Goal: Book appointment/travel/reservation

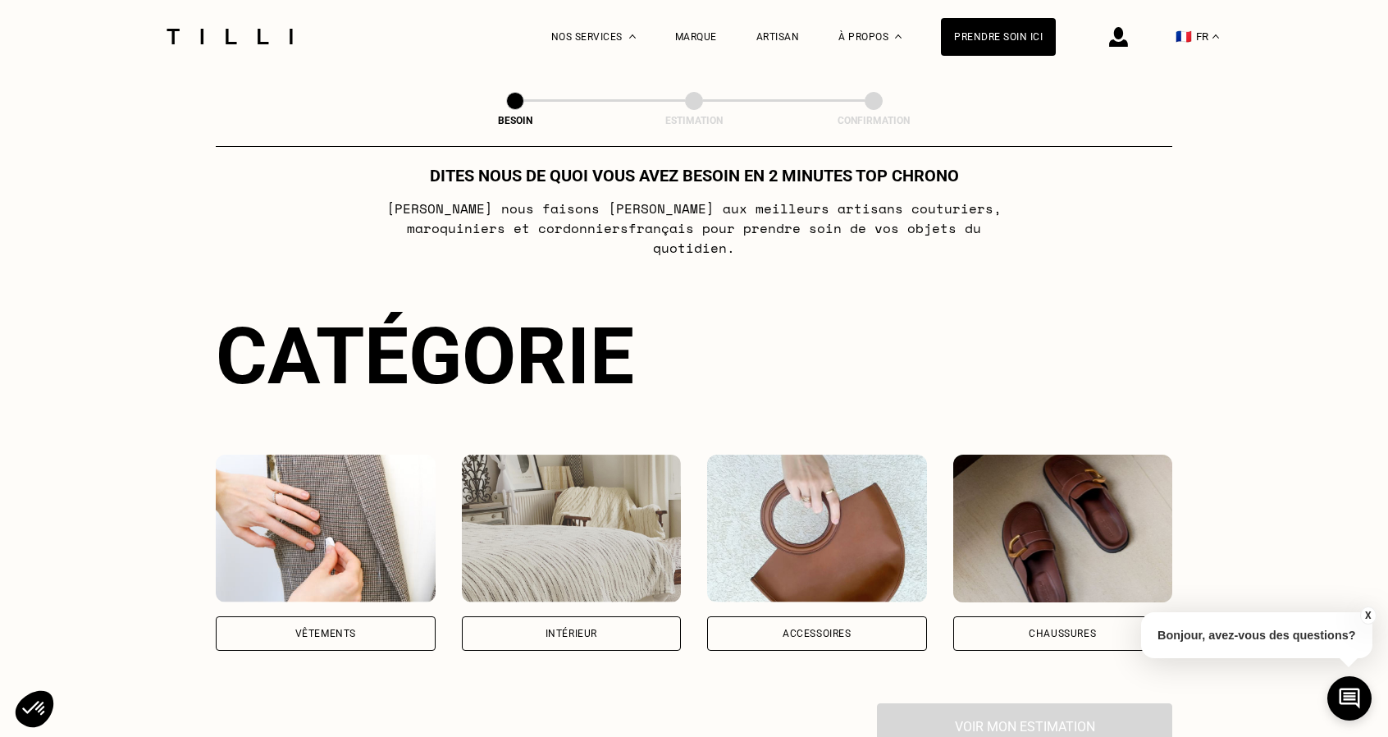
scroll to position [164, 0]
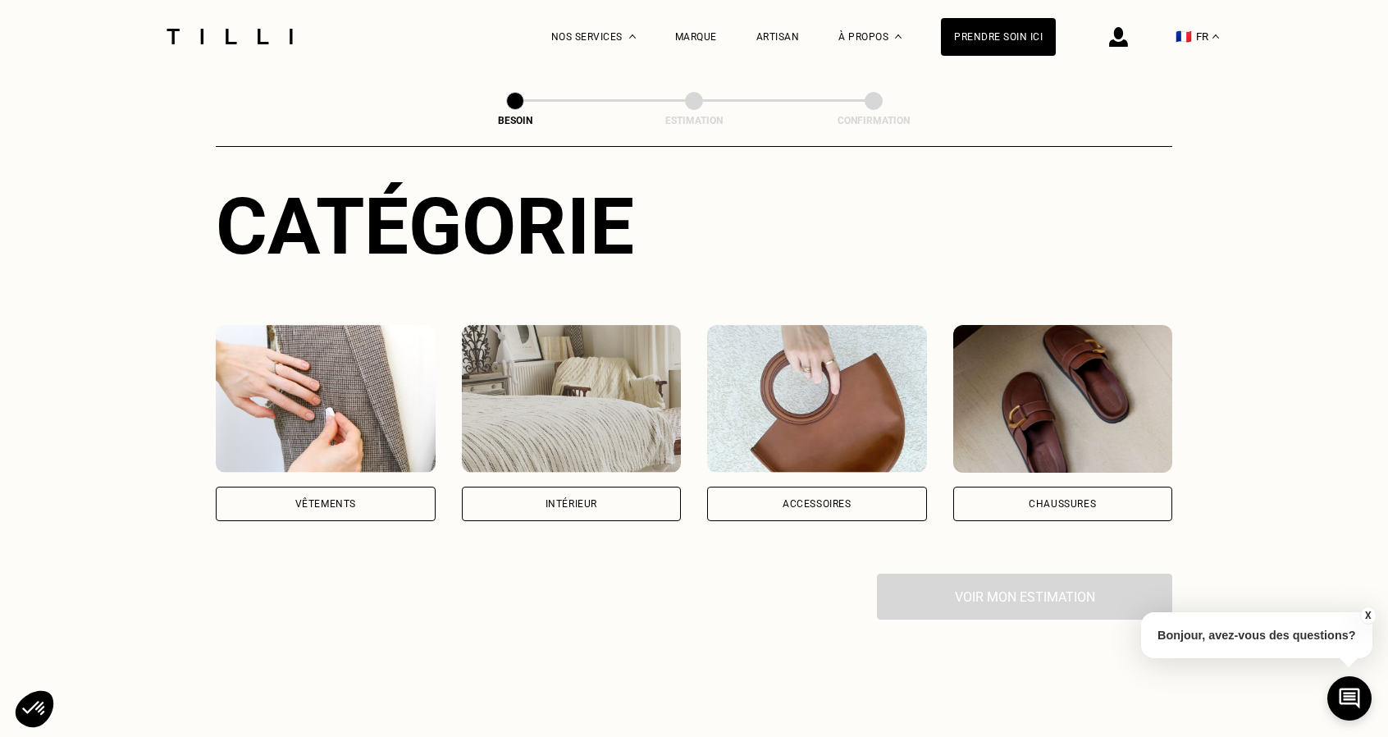
click at [302, 493] on div "Vêtements" at bounding box center [326, 503] width 220 height 34
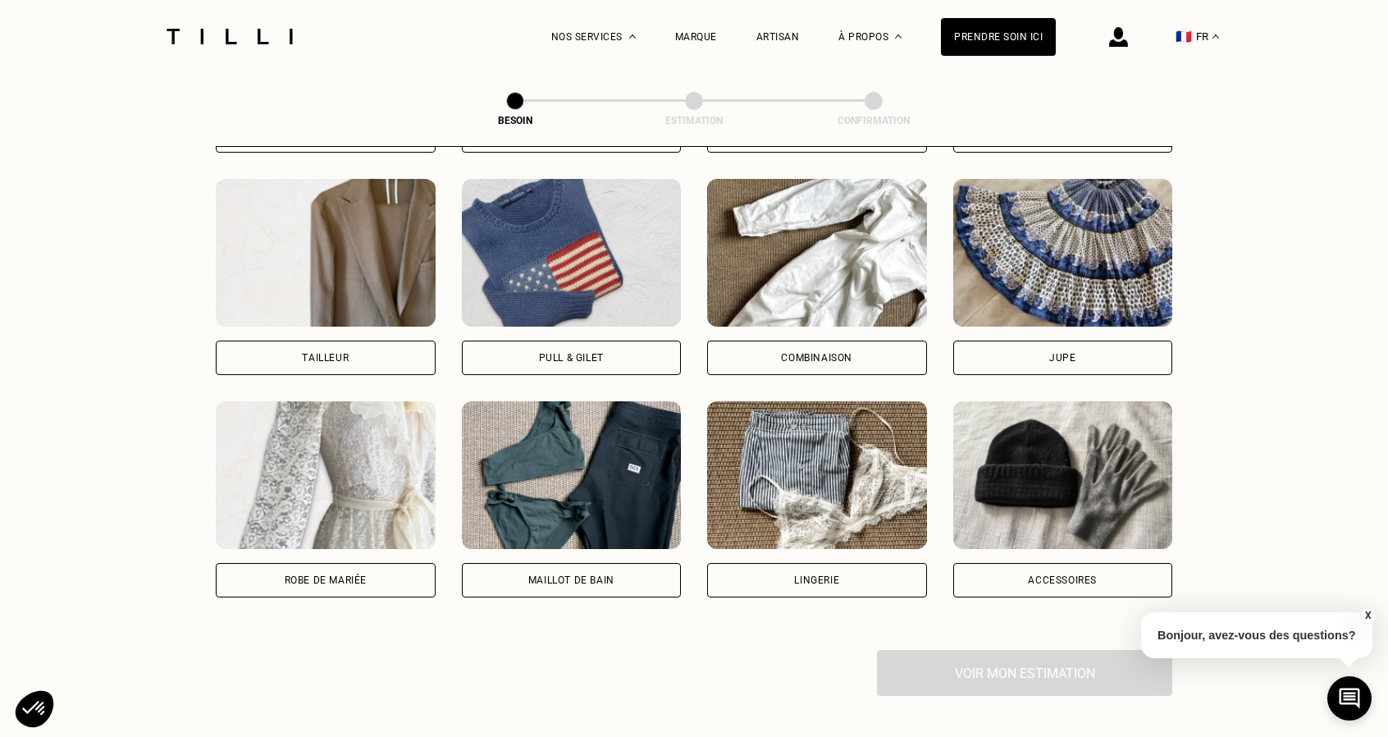
scroll to position [1029, 0]
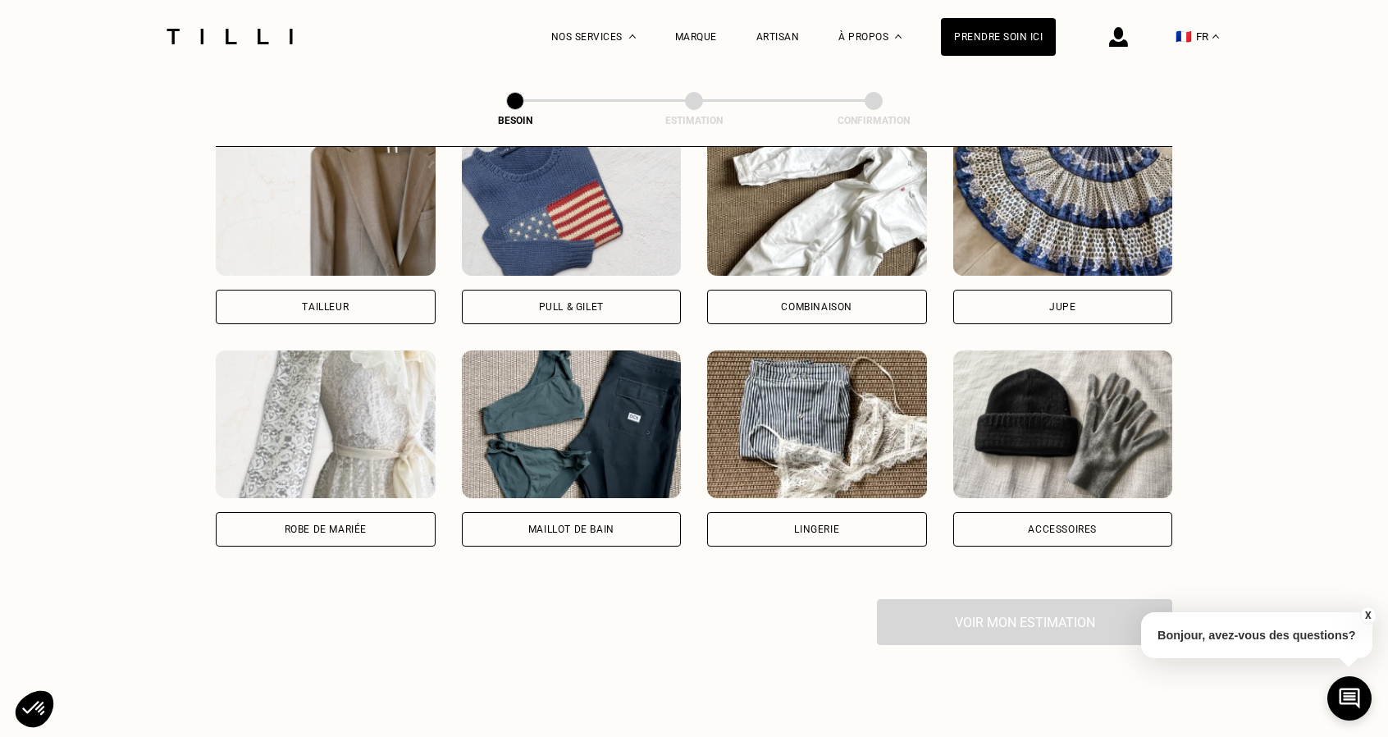
click at [323, 302] on div "Tailleur" at bounding box center [325, 307] width 47 height 10
select select "FR"
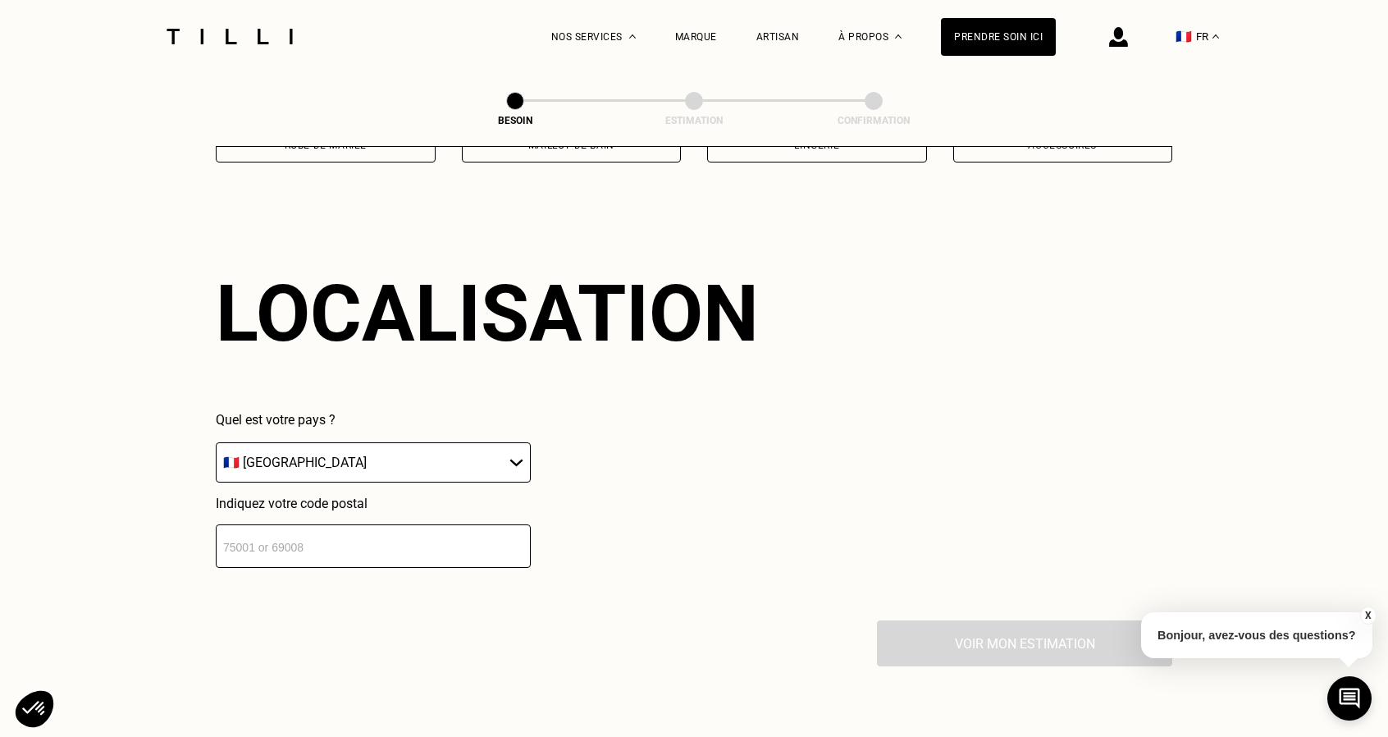
scroll to position [1427, 0]
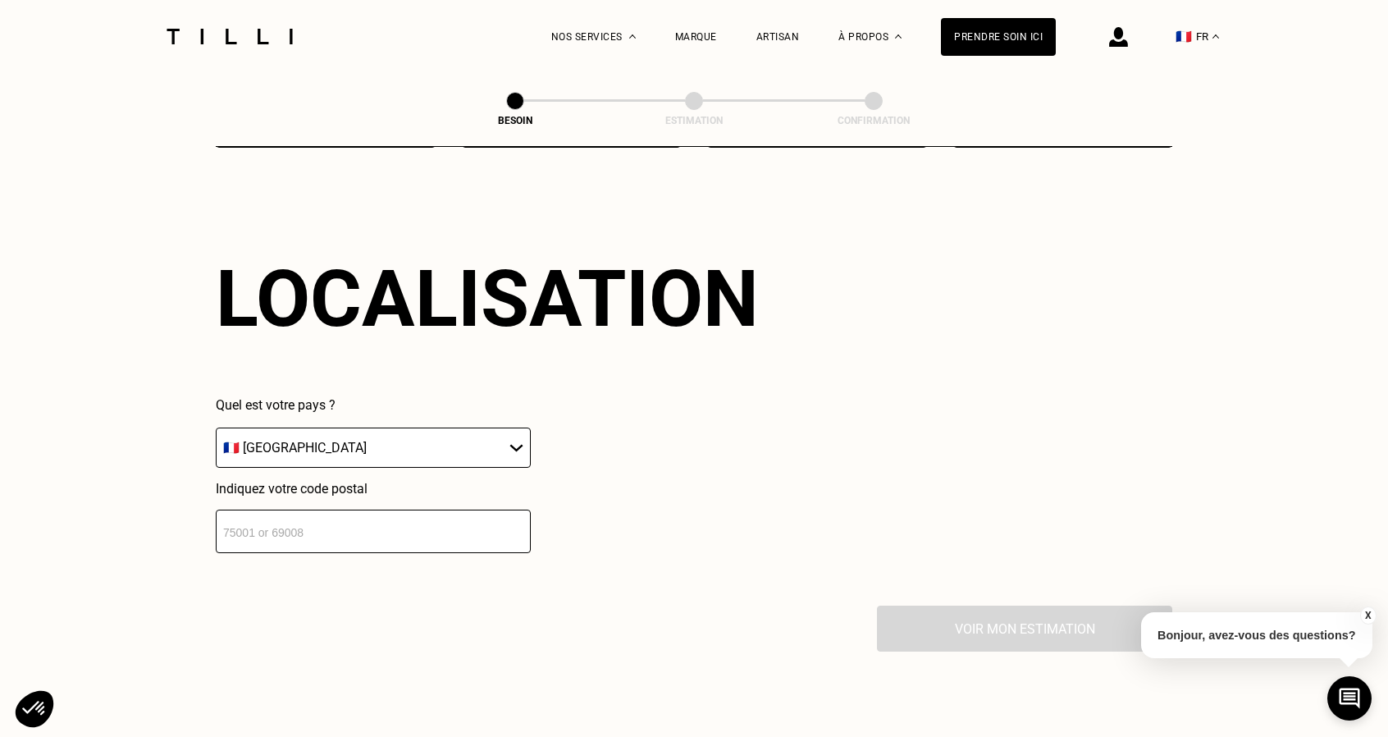
click at [427, 440] on select "🇩🇪 [GEOGRAPHIC_DATA] 🇦🇹 [GEOGRAPHIC_DATA] 🇧🇪 [GEOGRAPHIC_DATA] 🇧🇬 Bulgarie 🇨🇾 C…" at bounding box center [373, 447] width 315 height 40
click at [413, 513] on input "number" at bounding box center [373, 530] width 315 height 43
type input "59000"
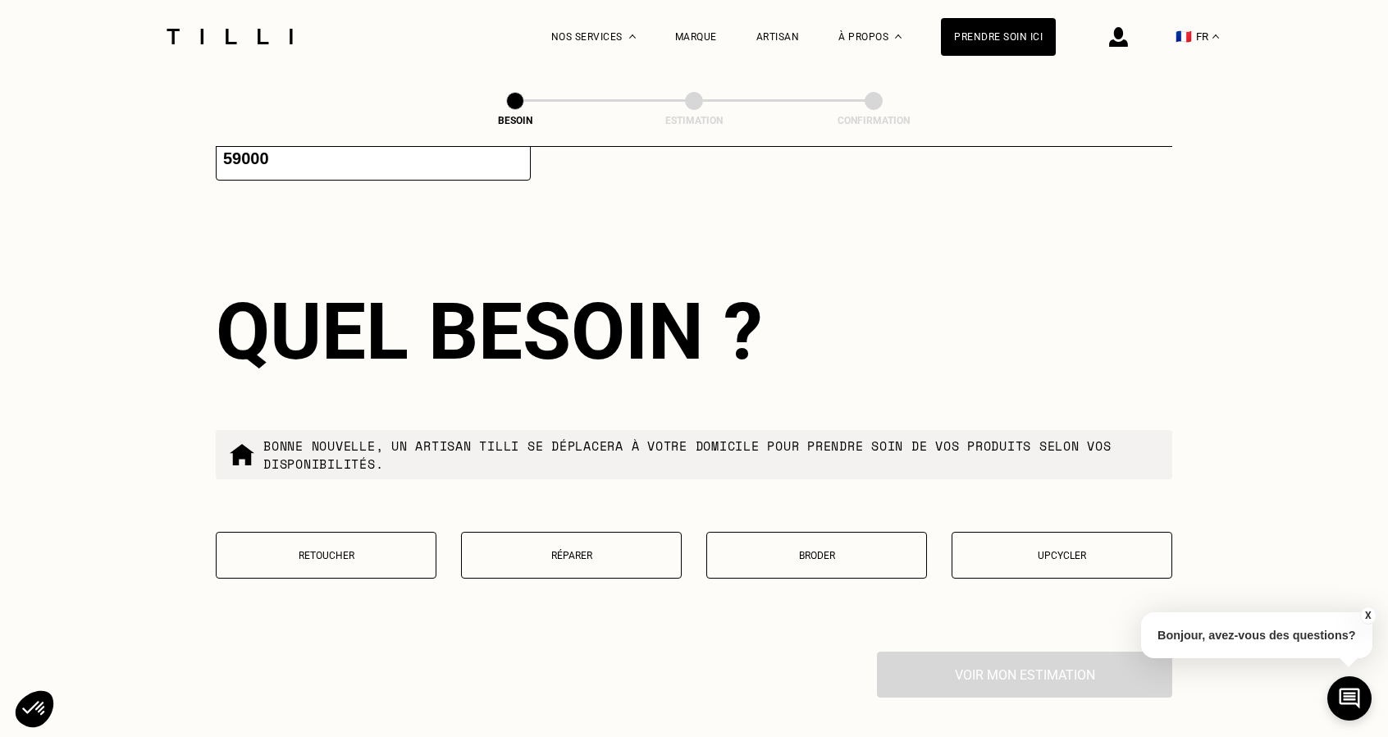
scroll to position [1834, 0]
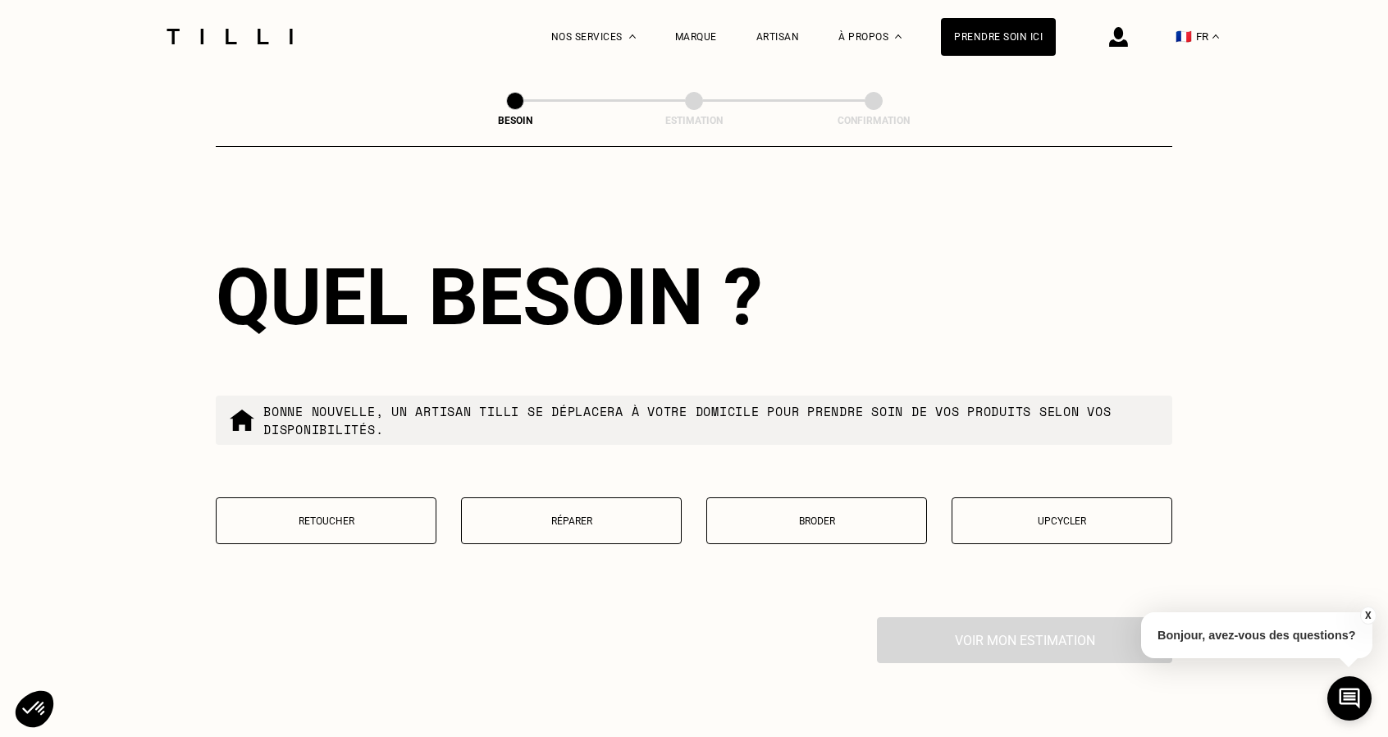
click at [359, 515] on p "Retoucher" at bounding box center [326, 520] width 203 height 11
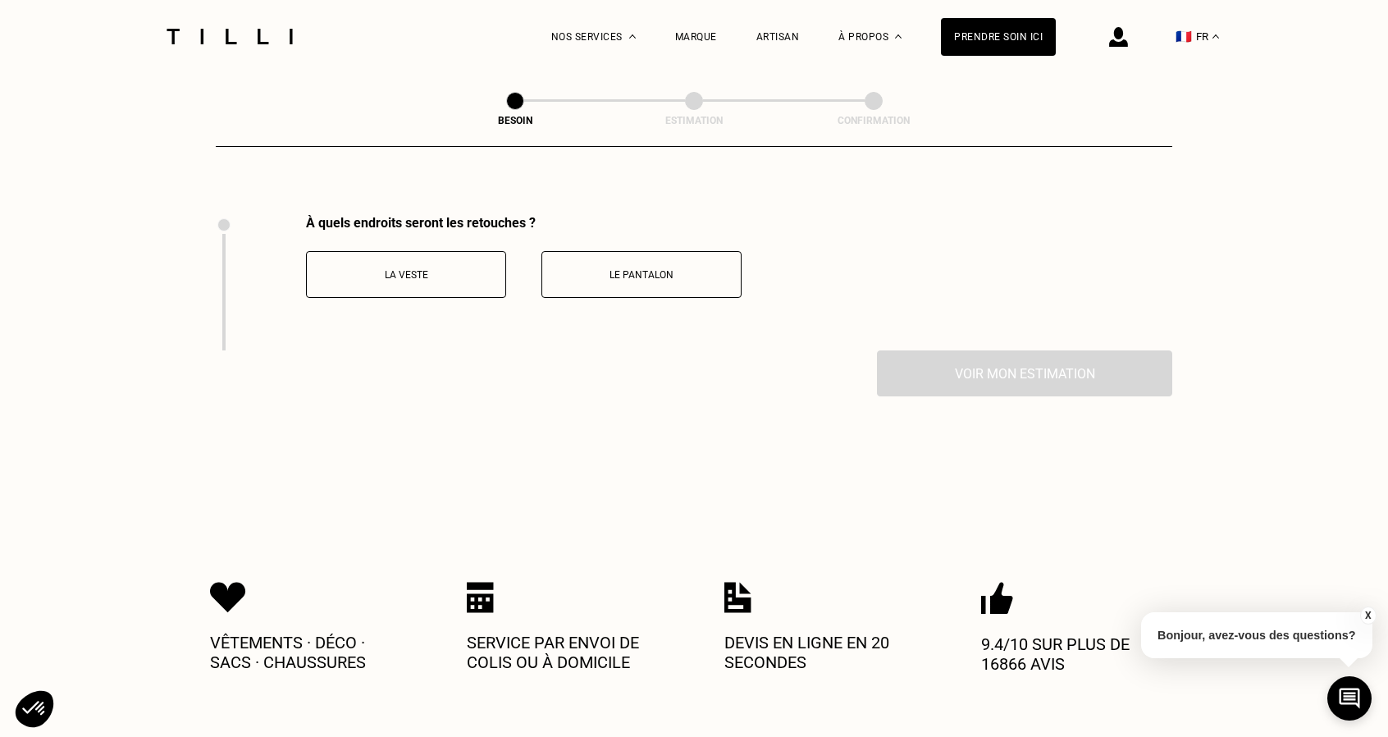
scroll to position [2256, 0]
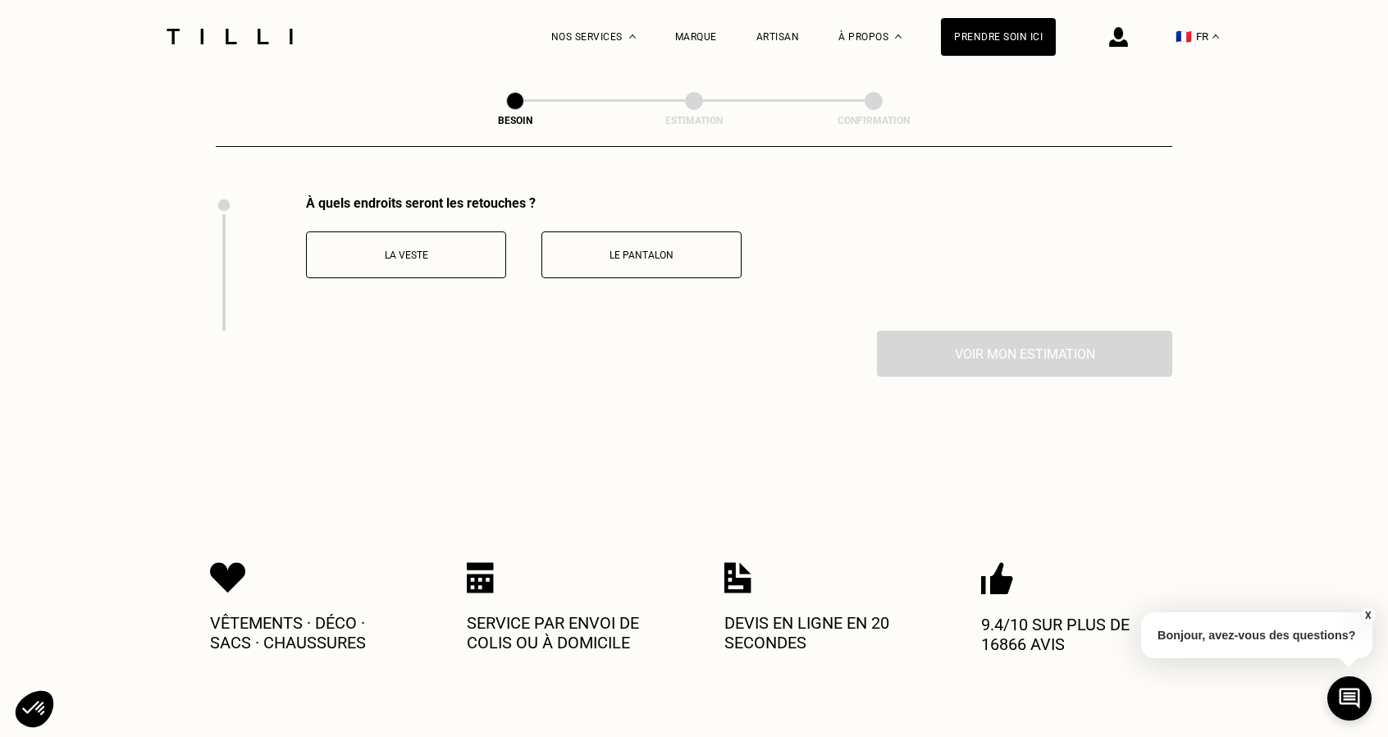
click at [413, 253] on button "La veste" at bounding box center [406, 254] width 200 height 47
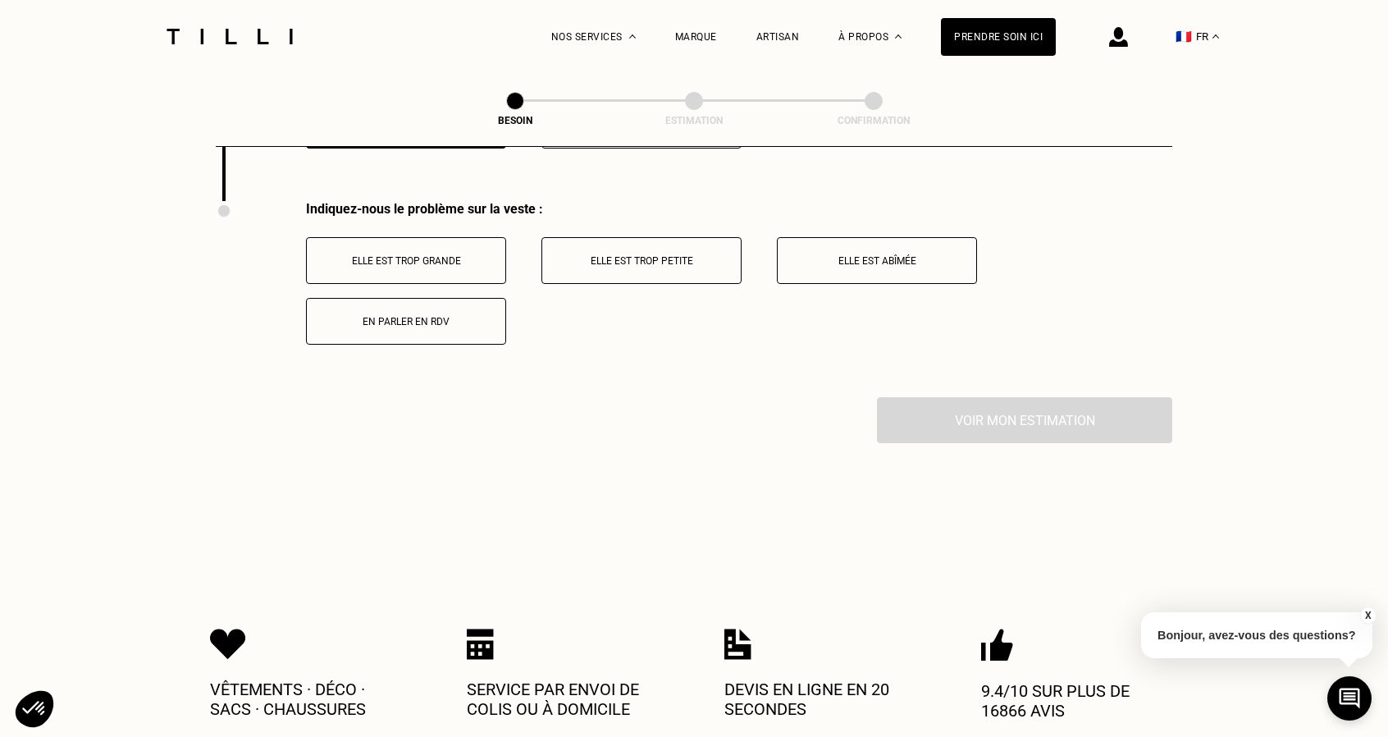
scroll to position [2391, 0]
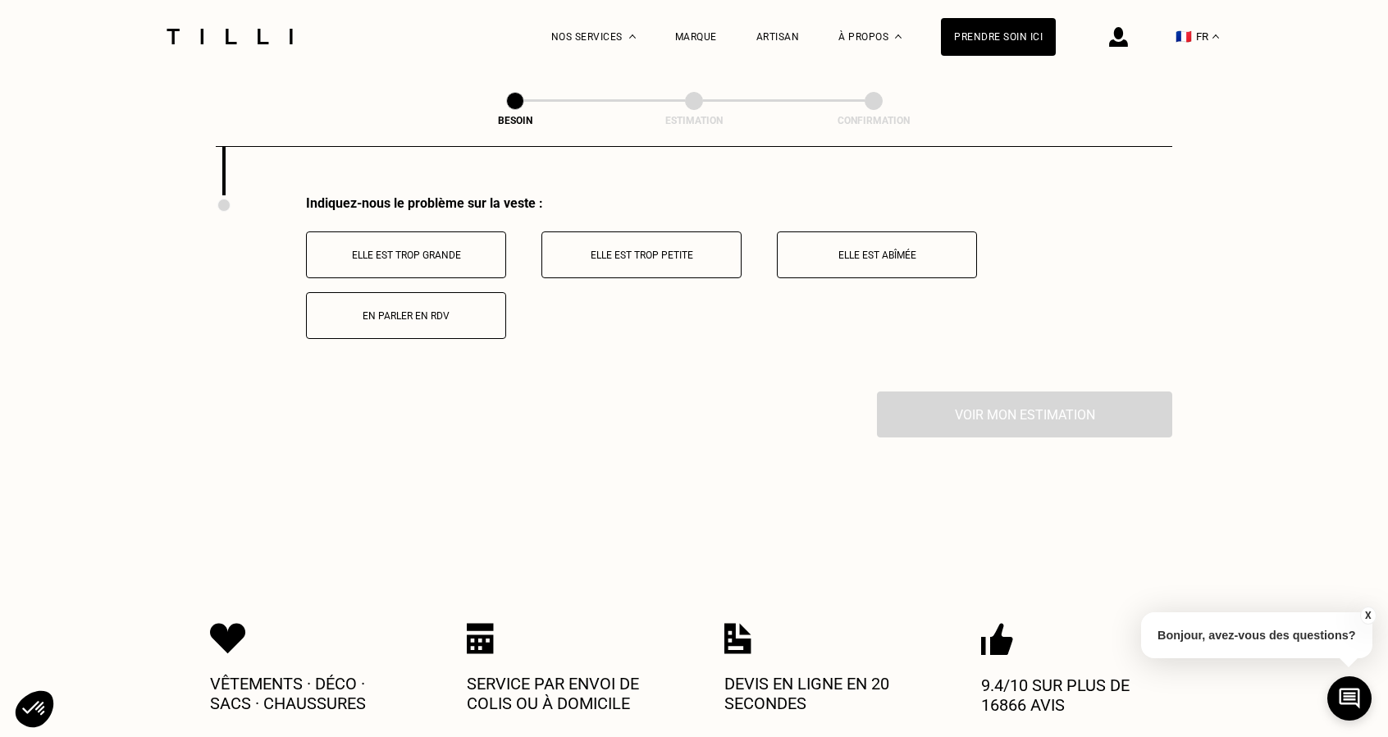
click at [429, 252] on button "Elle est trop grande" at bounding box center [406, 254] width 200 height 47
click at [616, 249] on p "Elle est trop longue" at bounding box center [641, 254] width 182 height 11
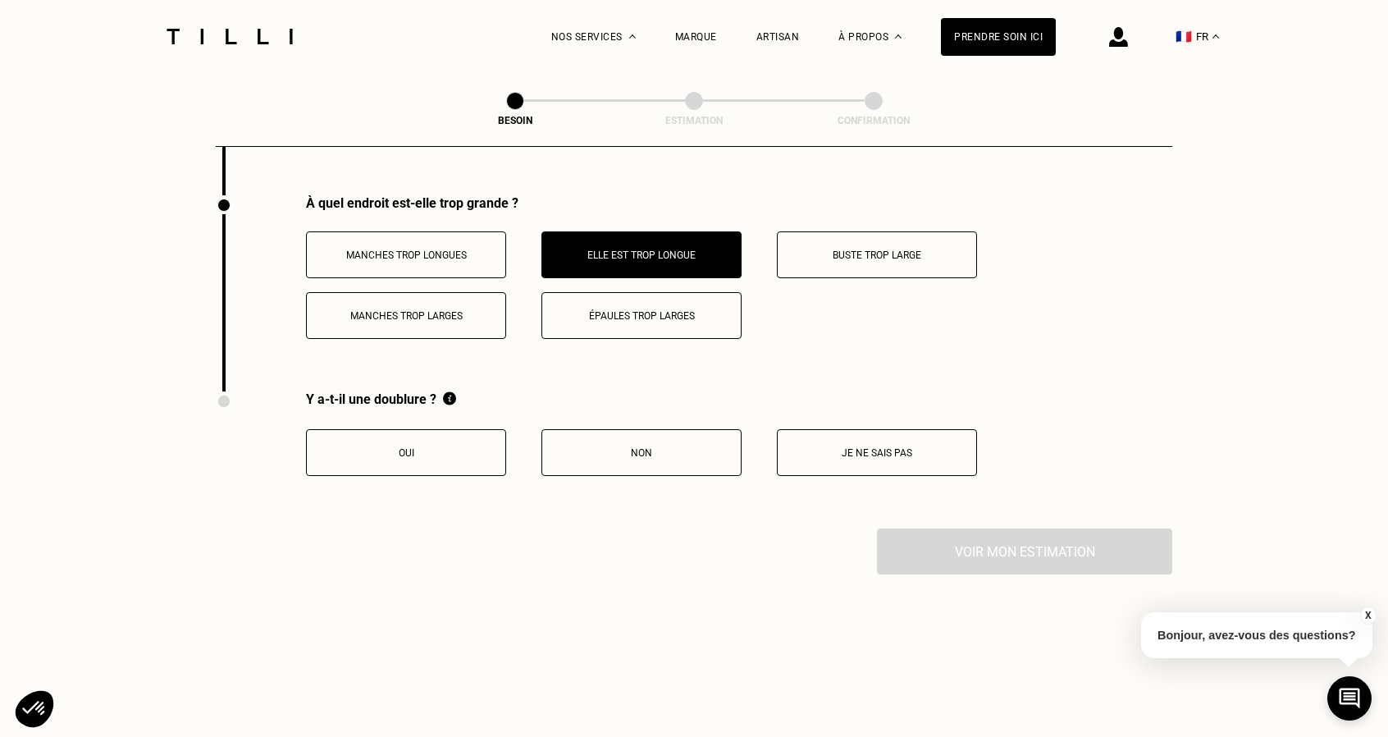
click at [425, 447] on p "Oui" at bounding box center [406, 452] width 182 height 11
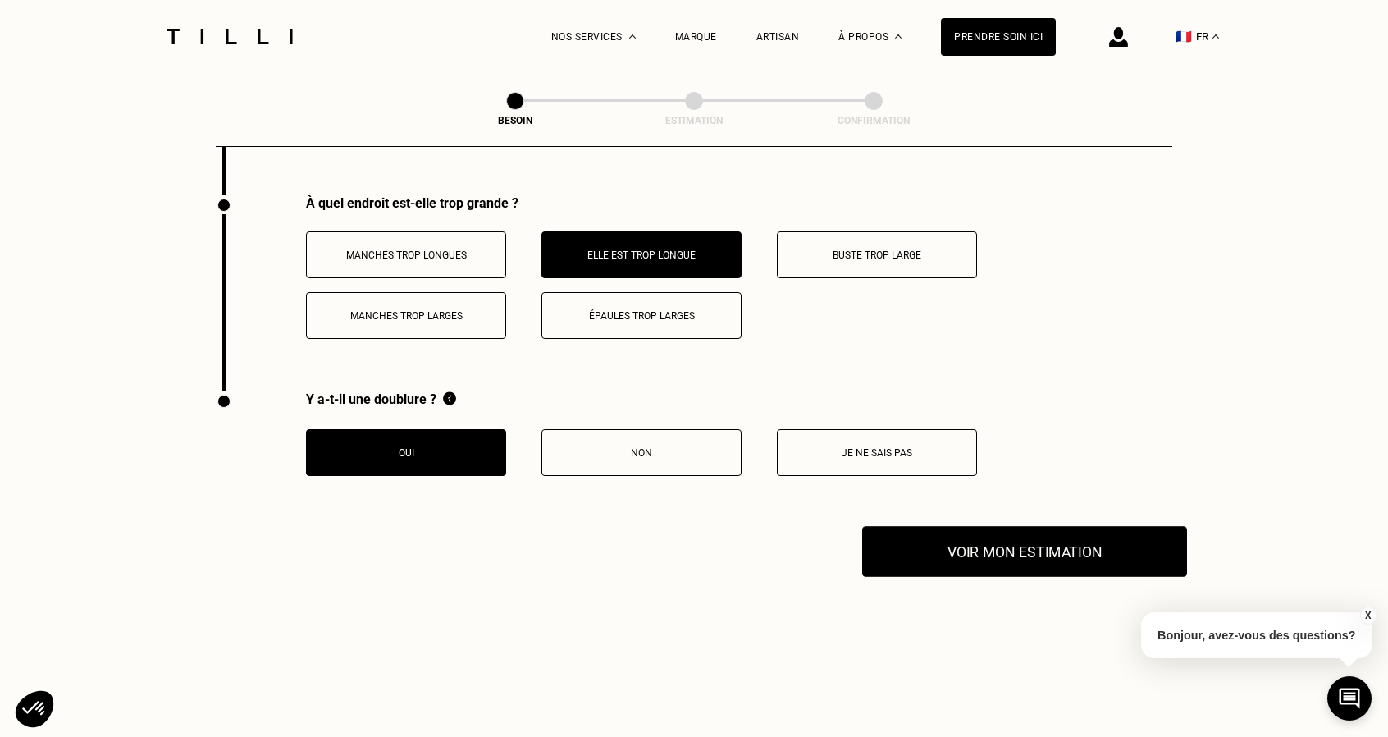
click at [939, 528] on button "Voir mon estimation" at bounding box center [1024, 551] width 325 height 51
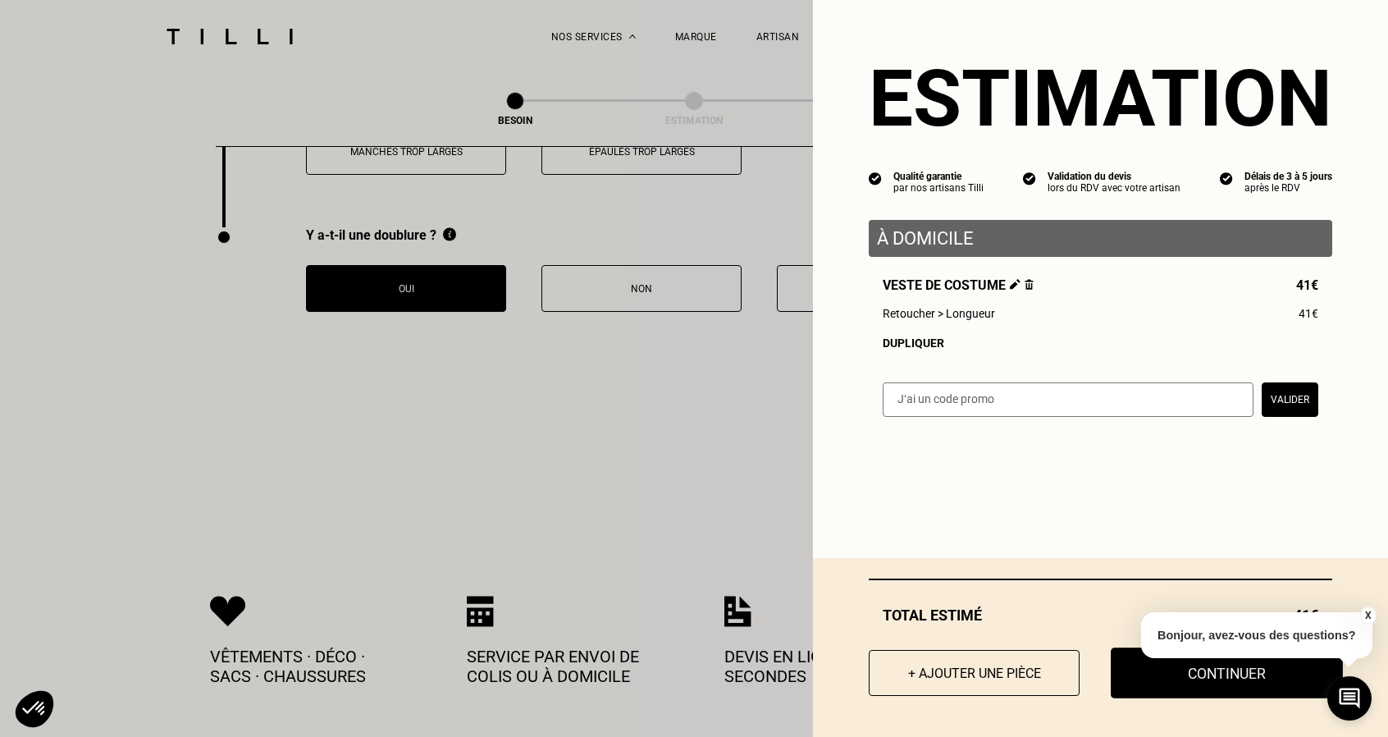
click at [1240, 676] on button "Continuer" at bounding box center [1227, 672] width 232 height 51
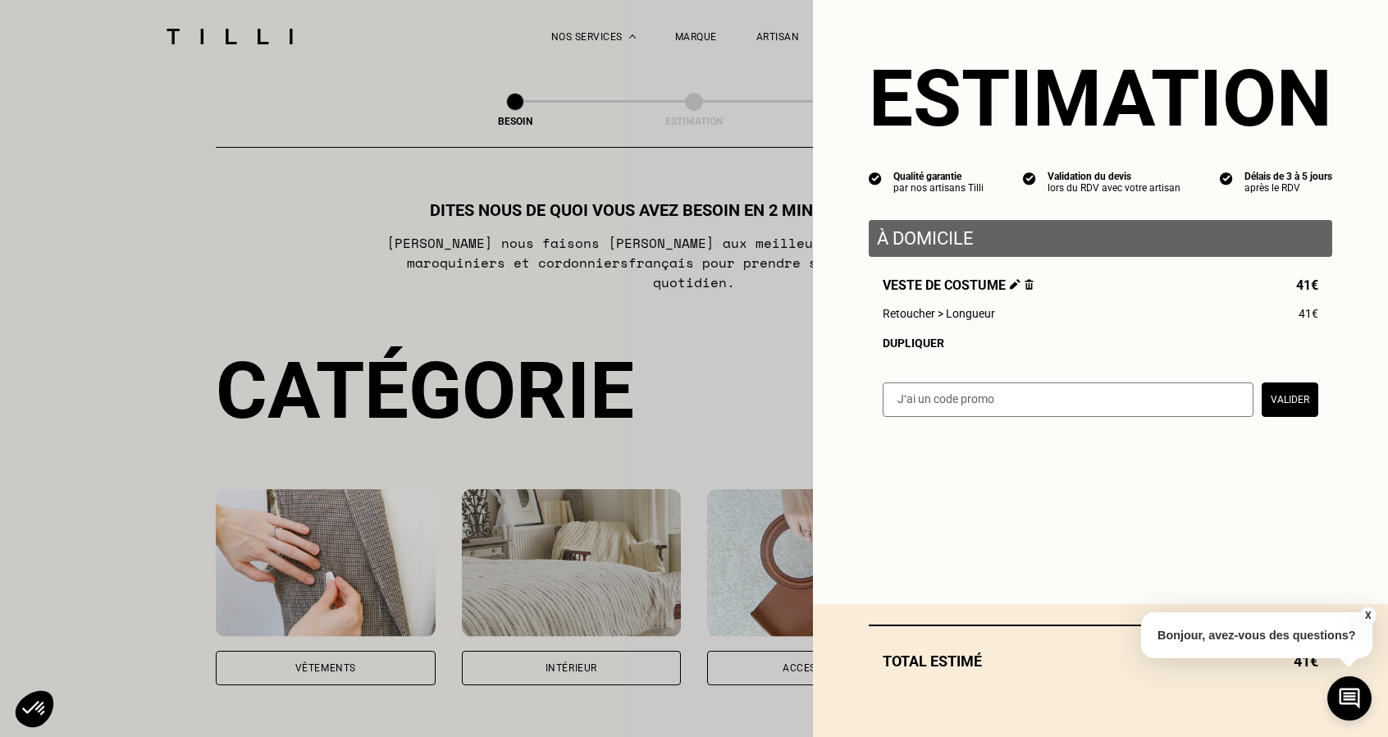
select select "FR"
